Goal: Information Seeking & Learning: Learn about a topic

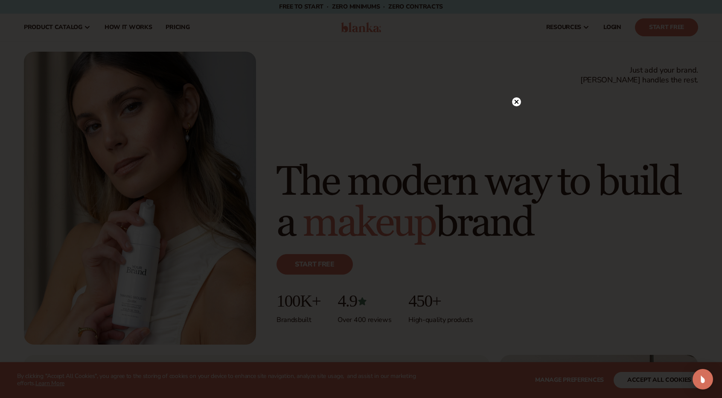
click at [516, 101] on icon at bounding box center [517, 101] width 4 height 4
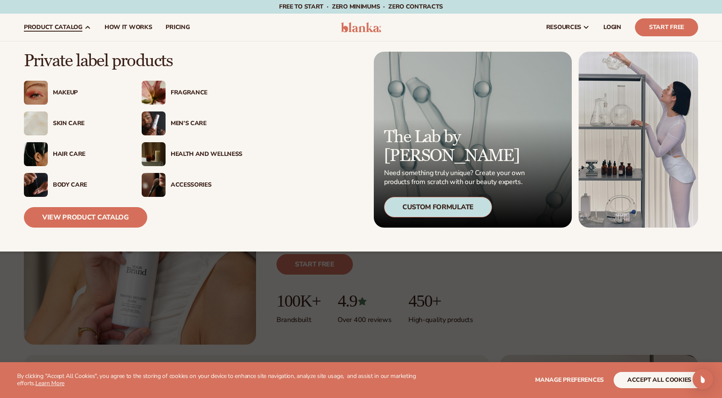
click at [63, 87] on div "Makeup" at bounding box center [74, 93] width 101 height 24
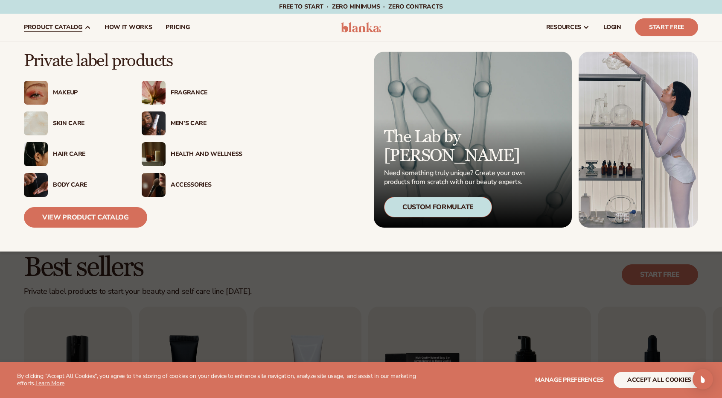
click at [175, 120] on div "Men’s Care" at bounding box center [207, 123] width 72 height 7
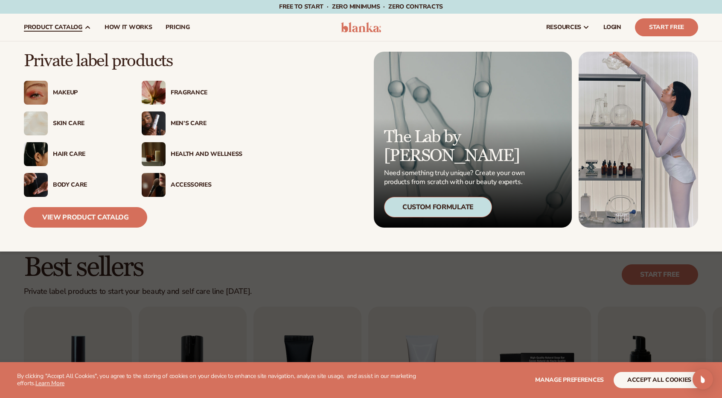
click at [175, 124] on div "Men’s Care" at bounding box center [207, 123] width 72 height 7
click at [54, 97] on div "Makeup" at bounding box center [74, 93] width 101 height 24
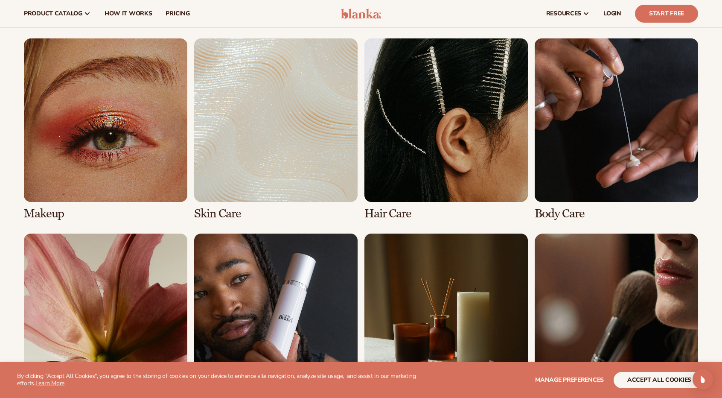
scroll to position [604, 0]
click at [124, 149] on link "1 / 8" at bounding box center [105, 130] width 163 height 182
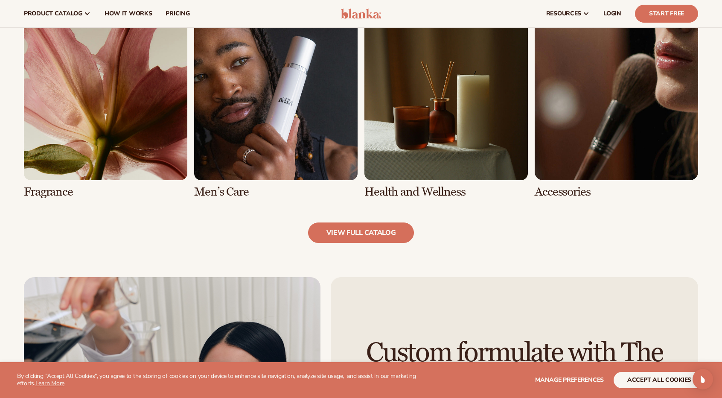
scroll to position [833, 0]
click at [369, 228] on link "view full catalog" at bounding box center [361, 233] width 106 height 20
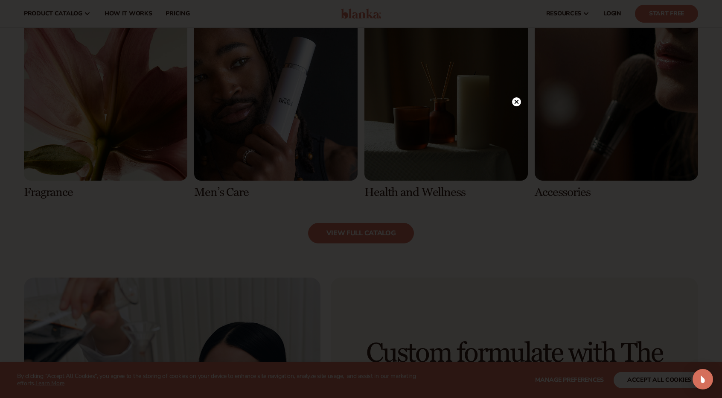
click at [515, 100] on icon at bounding box center [517, 101] width 4 height 4
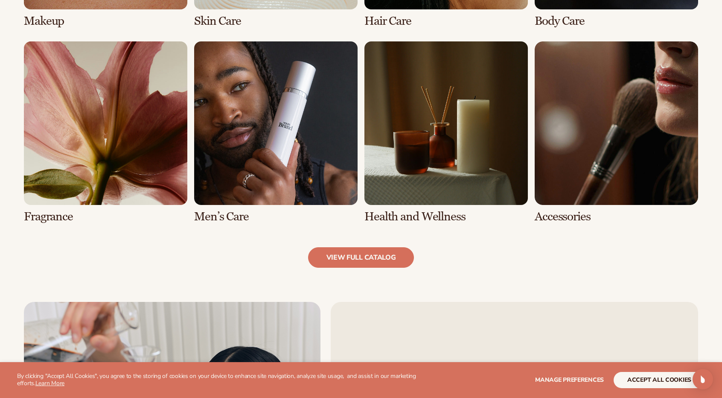
scroll to position [809, 0]
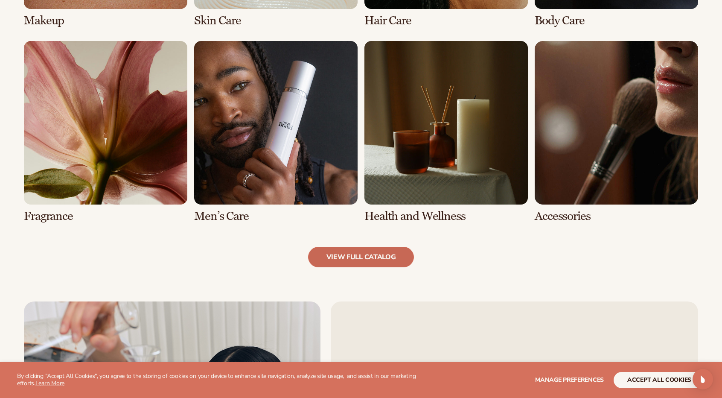
click at [335, 263] on link "view full catalog" at bounding box center [361, 257] width 106 height 20
